Goal: Information Seeking & Learning: Understand process/instructions

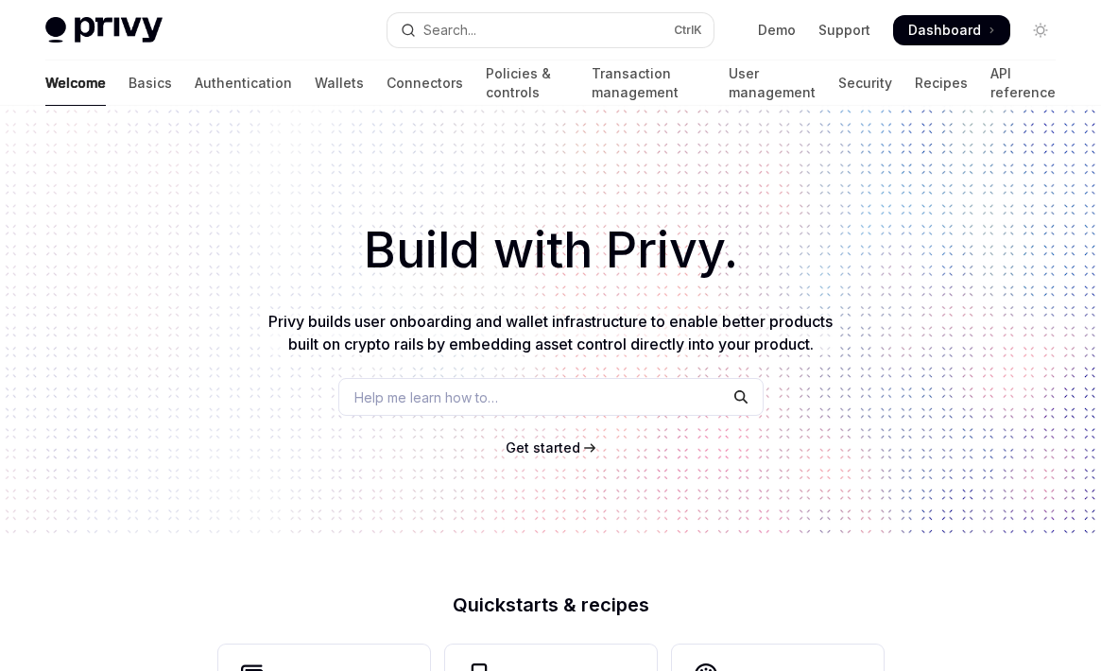
click at [542, 448] on span "Get started" at bounding box center [543, 447] width 75 height 16
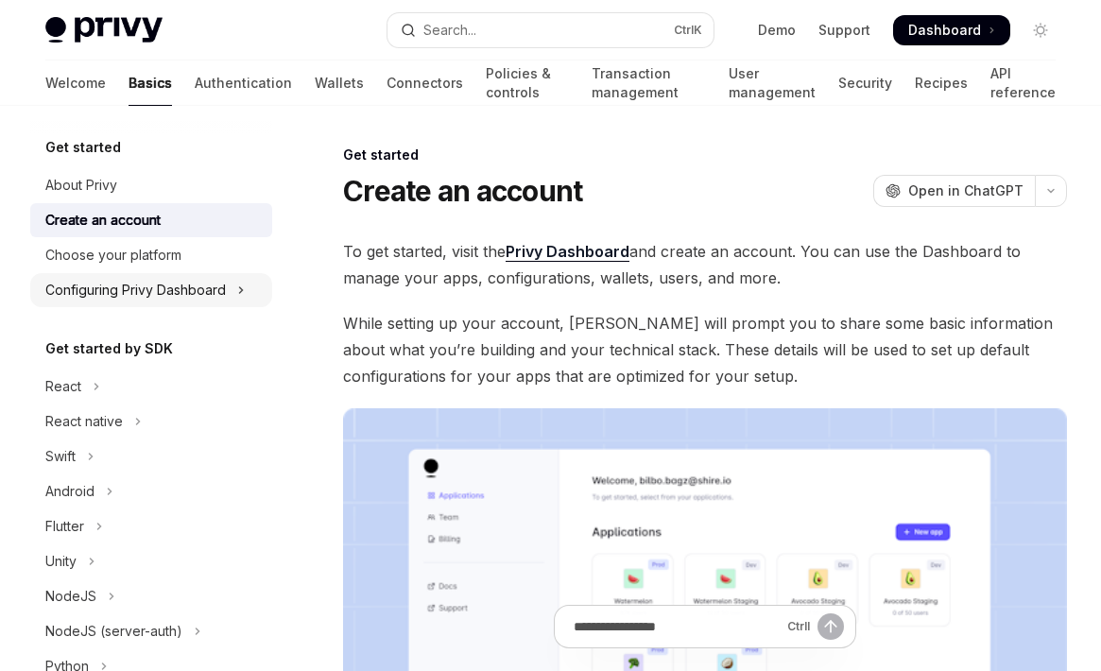
click at [144, 290] on div "Configuring Privy Dashboard" at bounding box center [135, 290] width 180 height 23
type textarea "*"
